Goal: Task Accomplishment & Management: Manage account settings

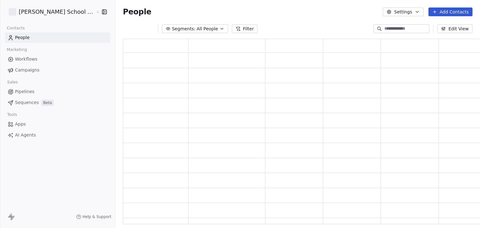
scroll to position [181, 367]
click at [35, 13] on html "Goela School of Finance LLP Contacts People Marketing Workflows Campaigns Sales…" at bounding box center [240, 114] width 480 height 228
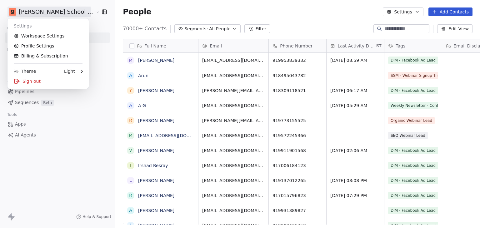
scroll to position [196, 382]
click at [258, 19] on html "Goela School of Finance LLP Contacts People Marketing Workflows Campaigns Sales…" at bounding box center [240, 114] width 480 height 228
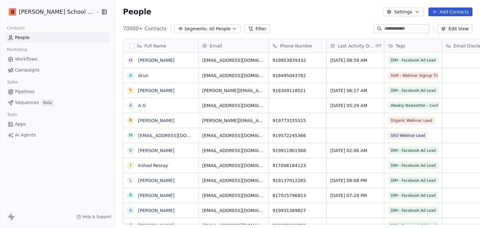
click at [21, 70] on span "Campaigns" at bounding box center [27, 70] width 24 height 7
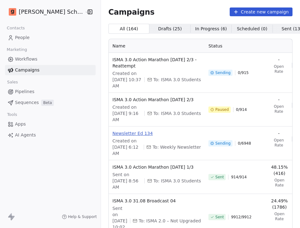
click at [154, 137] on span "Newsletter Ed 134" at bounding box center [157, 133] width 88 height 6
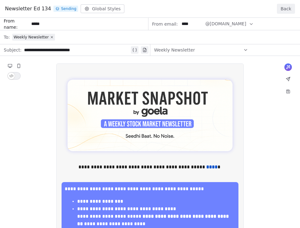
click at [284, 12] on button "Back" at bounding box center [286, 9] width 18 height 10
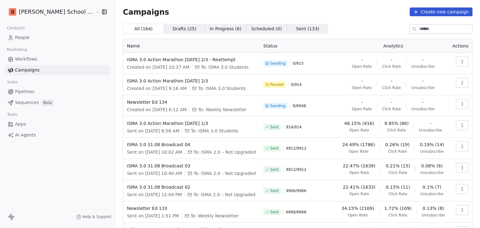
click at [337, 12] on div "Campaigns Create new campaign" at bounding box center [298, 12] width 350 height 9
click at [31, 16] on html "Goela School of Finance LLP Contacts People Marketing Workflows Campaigns Sales…" at bounding box center [240, 114] width 480 height 228
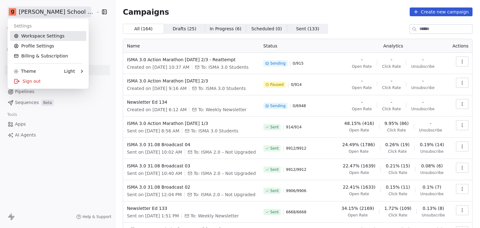
click at [53, 38] on link "Workspace Settings" at bounding box center [48, 36] width 76 height 10
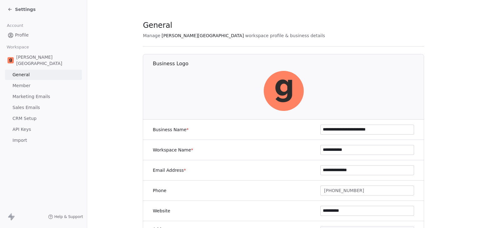
click at [33, 93] on span "Marketing Emails" at bounding box center [32, 96] width 38 height 7
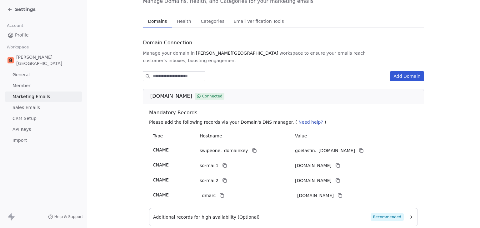
scroll to position [31, 0]
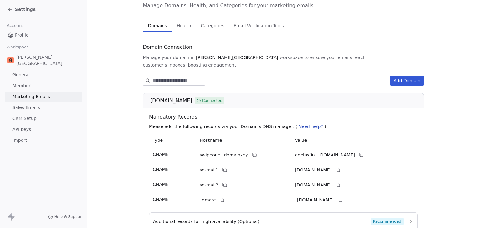
click at [13, 9] on div "Settings" at bounding box center [22, 9] width 28 height 6
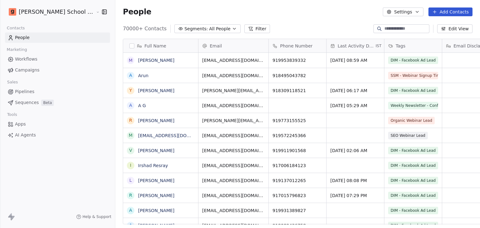
scroll to position [196, 382]
click at [35, 71] on span "Campaigns" at bounding box center [27, 70] width 24 height 7
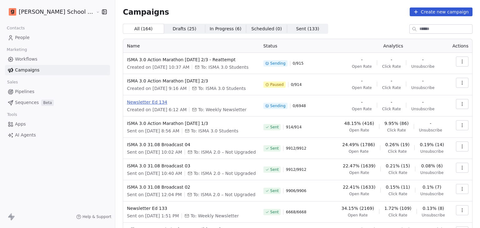
click at [140, 103] on span "Newsletter Ed 134" at bounding box center [191, 102] width 129 height 6
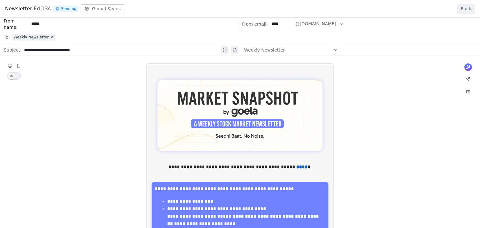
click at [461, 6] on button "Back" at bounding box center [466, 9] width 18 height 10
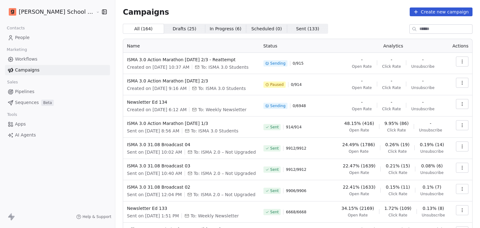
click at [45, 13] on html "Goela School of Finance LLP Contacts People Marketing Workflows Campaigns Sales…" at bounding box center [240, 114] width 480 height 228
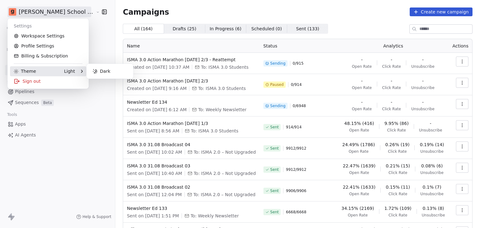
click at [30, 73] on div "Theme" at bounding box center [25, 71] width 22 height 6
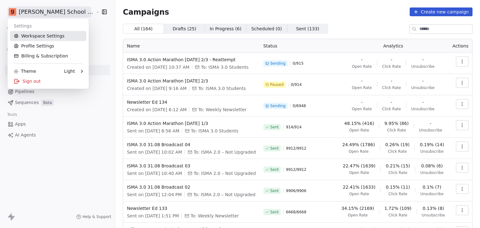
click at [54, 37] on link "Workspace Settings" at bounding box center [48, 36] width 76 height 10
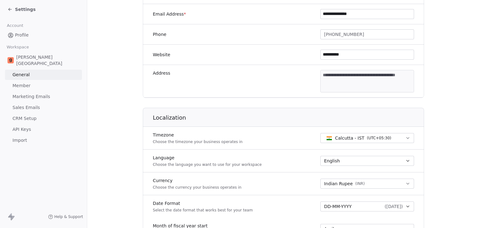
click at [48, 92] on link "Marketing Emails" at bounding box center [43, 97] width 77 height 10
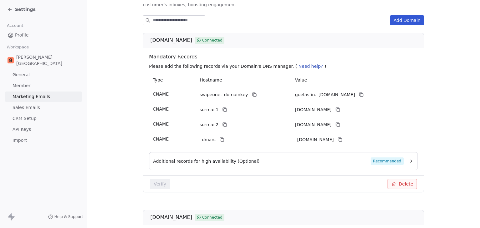
scroll to position [68, 0]
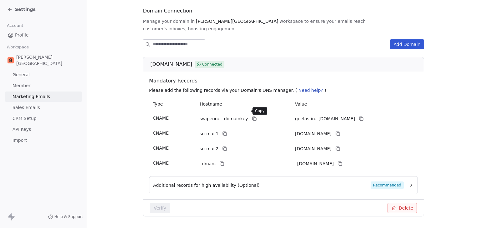
click at [254, 118] on icon at bounding box center [255, 119] width 3 height 3
drag, startPoint x: 147, startPoint y: 58, endPoint x: 176, endPoint y: 59, distance: 29.4
click at [176, 61] on div "goelasf.in Connected" at bounding box center [285, 65] width 270 height 8
copy div "goelasf.in"
click at [223, 132] on icon at bounding box center [224, 133] width 3 height 3
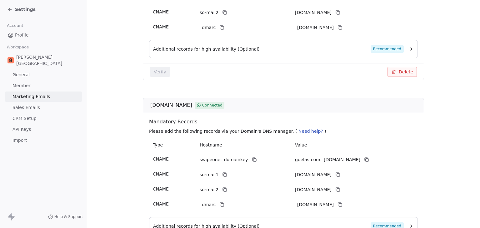
scroll to position [255, 0]
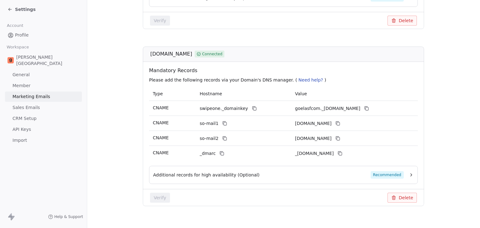
click at [22, 8] on span "Settings" at bounding box center [25, 9] width 21 height 6
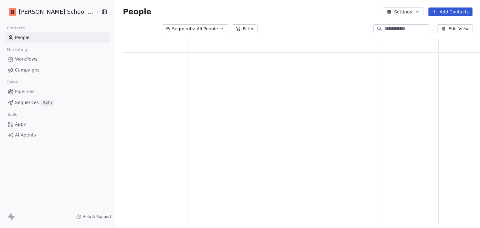
scroll to position [181, 367]
click at [28, 72] on span "Campaigns" at bounding box center [27, 70] width 24 height 7
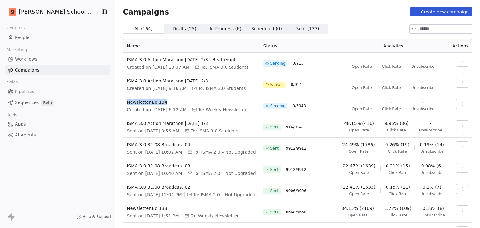
drag, startPoint x: 157, startPoint y: 99, endPoint x: 103, endPoint y: 102, distance: 54.8
click at [123, 102] on td "Newsletter Ed 134 Created on Sep 5, 2025, 6:12 AM To: Weekly Newsletter" at bounding box center [191, 105] width 136 height 21
copy span "Newsletter Ed 134"
drag, startPoint x: 228, startPoint y: 58, endPoint x: 104, endPoint y: 59, distance: 124.1
click at [123, 59] on td "ISMA 3.0 Action Marathon Sep 2025 2/3 - Reattempt Created on Sep 6, 2025, 10:37…" at bounding box center [191, 63] width 136 height 21
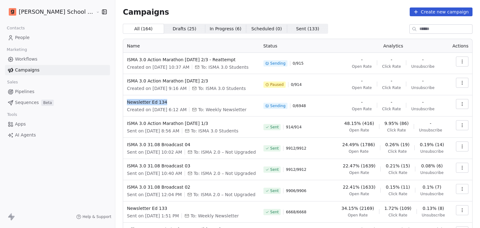
copy span "ISMA 3.0 Action Marathon Sep 2025 2/3 - Reattempt"
click at [56, 14] on html "Goela School of Finance LLP Contacts People Marketing Workflows Campaigns Sales…" at bounding box center [240, 114] width 480 height 228
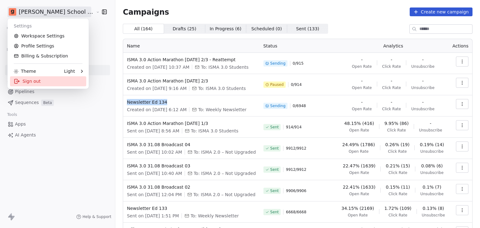
click at [44, 79] on div "Sign out" at bounding box center [48, 81] width 76 height 10
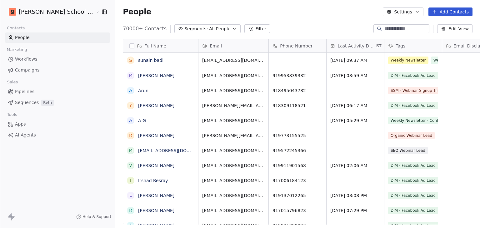
scroll to position [5, 5]
click at [56, 14] on html "[PERSON_NAME] School of Finance LLP Contacts People Marketing Workflows Campaig…" at bounding box center [240, 114] width 480 height 228
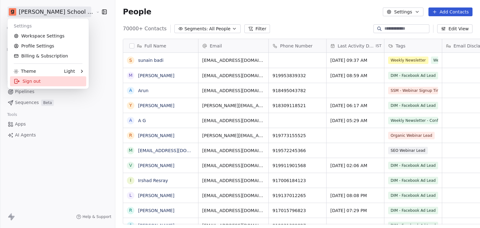
click at [35, 85] on div "Sign out" at bounding box center [48, 81] width 76 height 10
